Goal: Go to known website: Access a specific website the user already knows

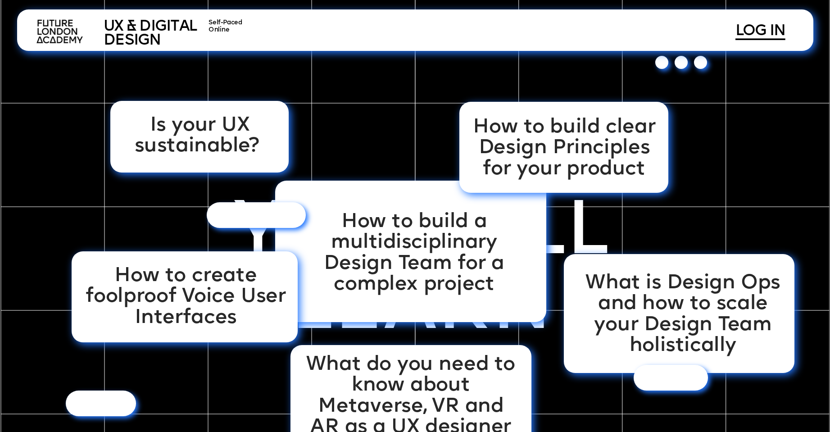
scroll to position [999, 0]
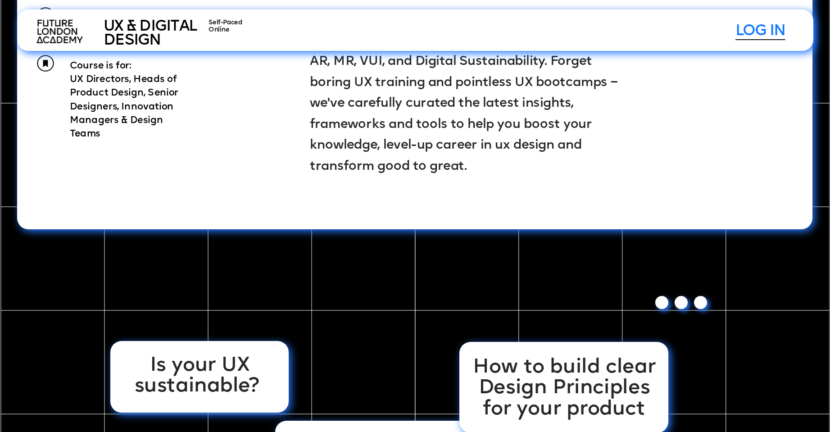
click at [747, 32] on link "LOG IN" at bounding box center [760, 32] width 50 height 16
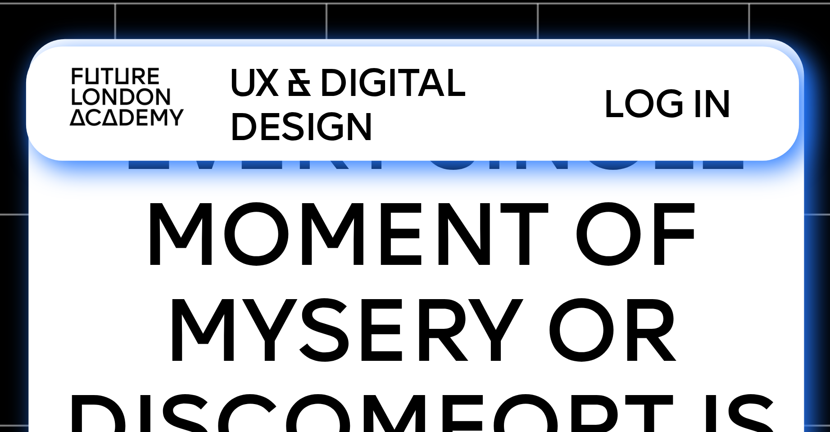
scroll to position [1862, 0]
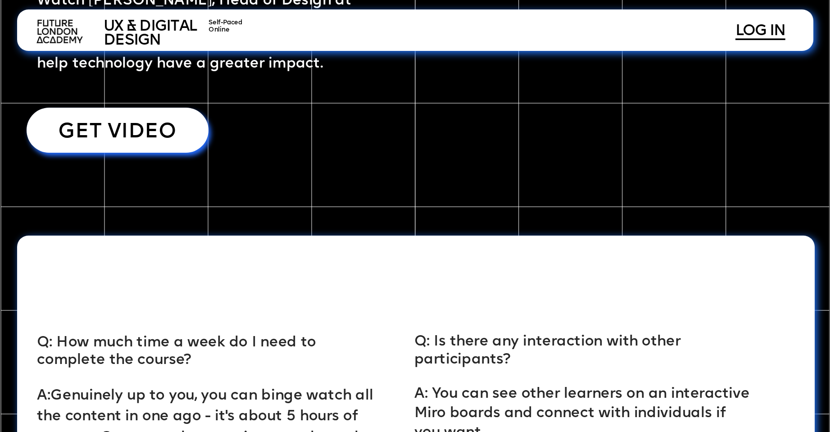
scroll to position [3475, 0]
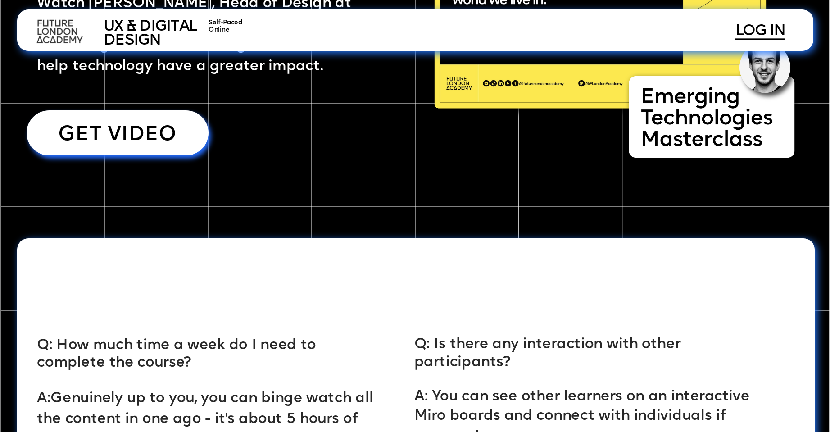
click at [76, 33] on img at bounding box center [61, 32] width 58 height 34
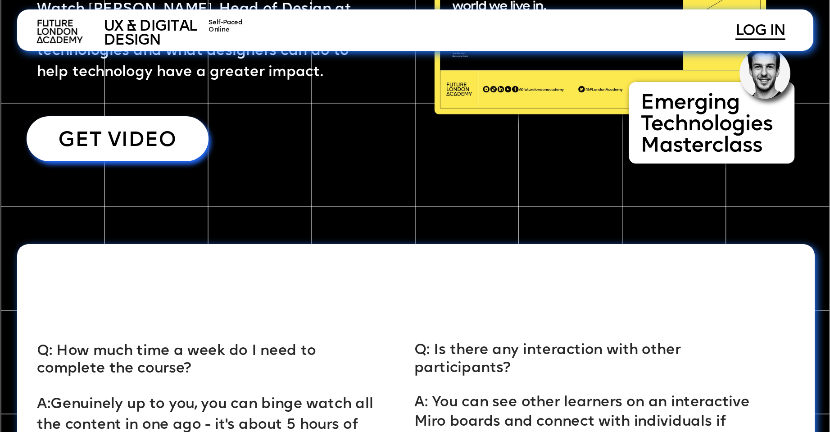
scroll to position [3790, 0]
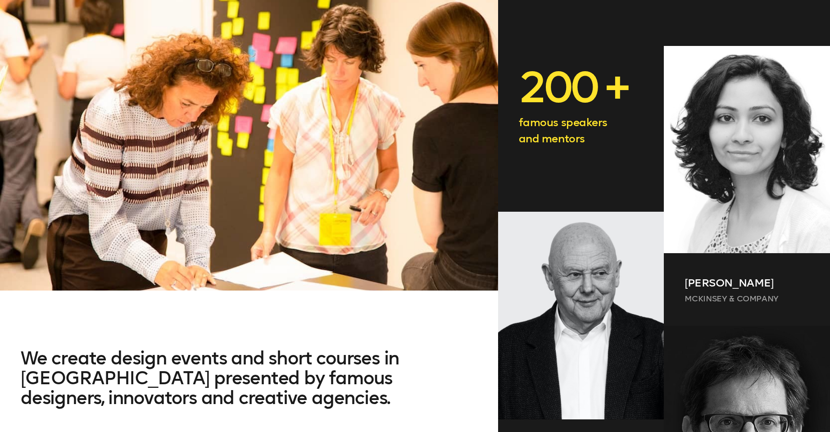
scroll to position [630, 0]
